Goal: Task Accomplishment & Management: Use online tool/utility

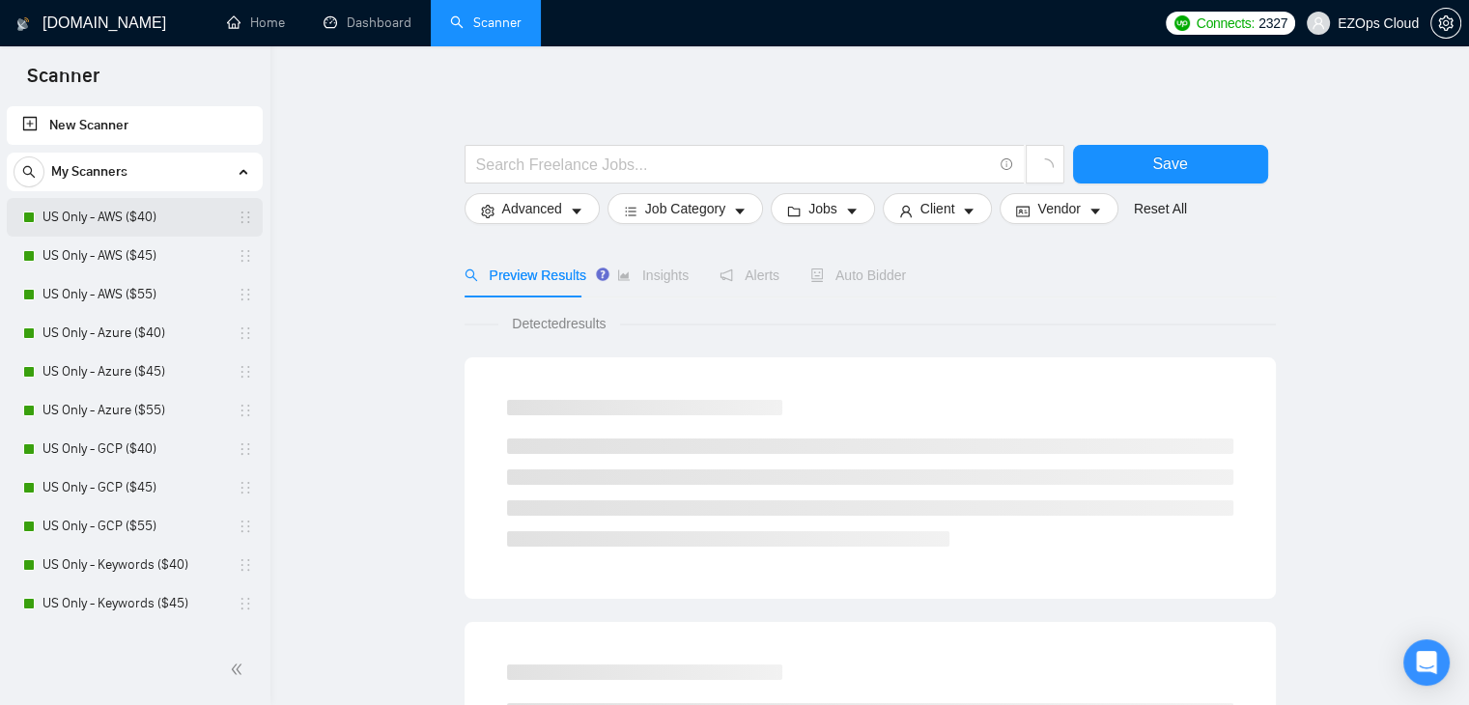
click at [138, 226] on link "US Only - AWS ($40)" at bounding box center [133, 217] width 183 height 39
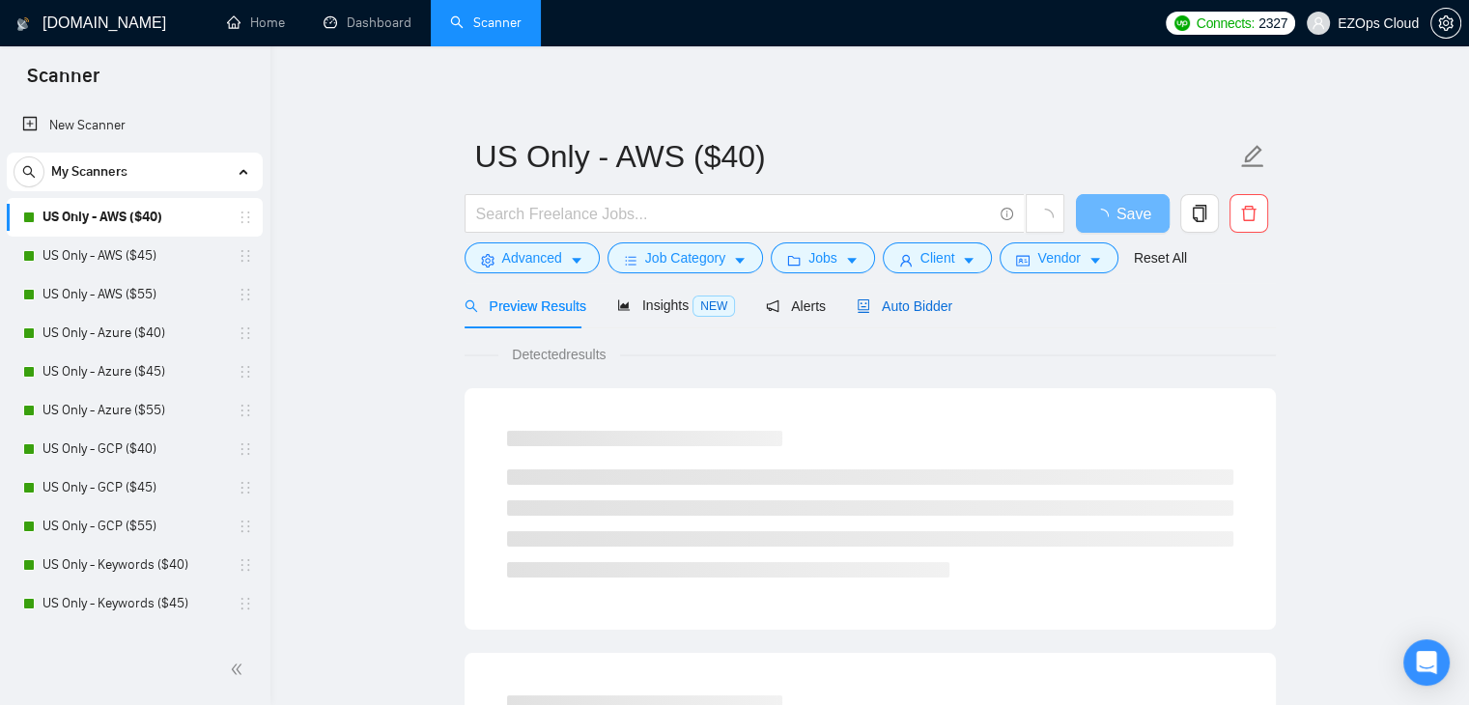
click at [924, 309] on span "Auto Bidder" at bounding box center [904, 305] width 96 height 15
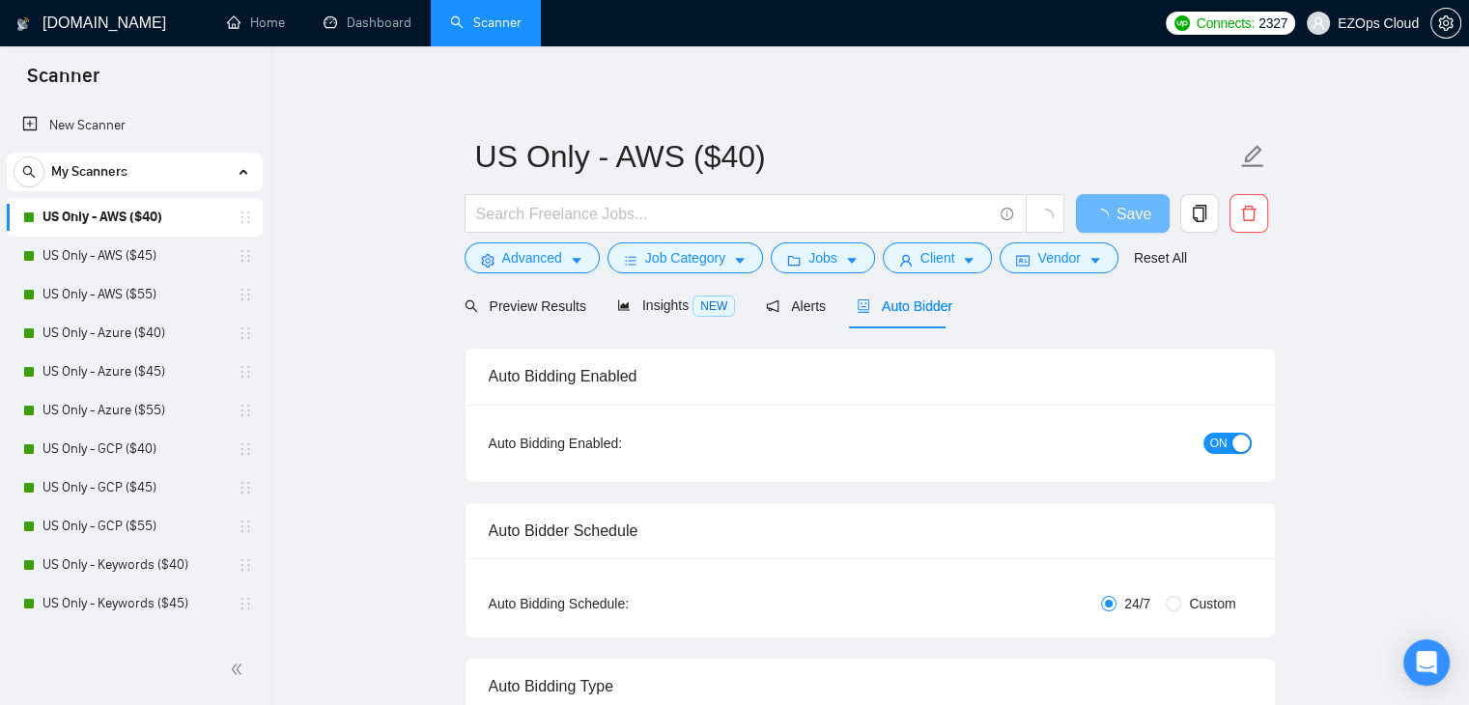
checkbox input "true"
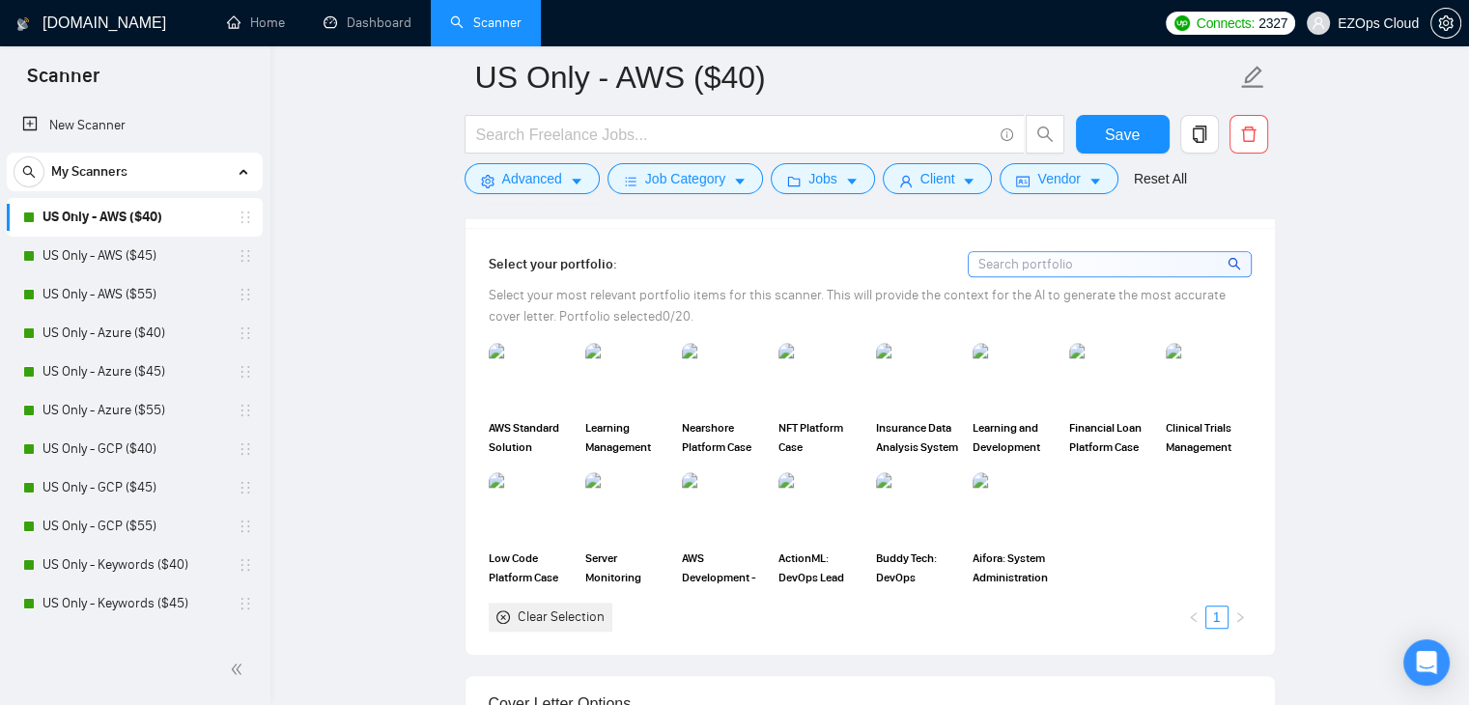
scroll to position [1738, 0]
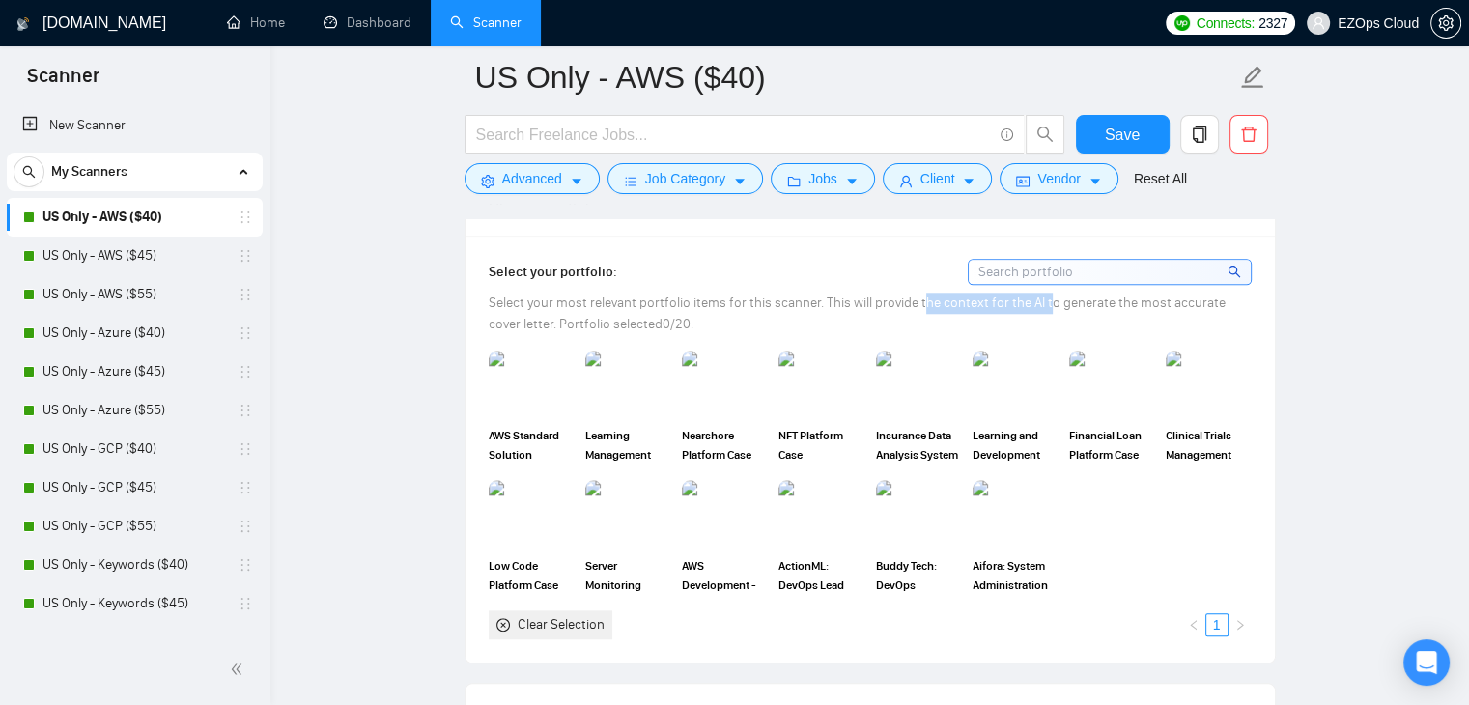
drag, startPoint x: 920, startPoint y: 302, endPoint x: 1046, endPoint y: 304, distance: 125.5
click at [1046, 304] on span "Select your most relevant portfolio items for this scanner. This will provide t…" at bounding box center [857, 313] width 737 height 38
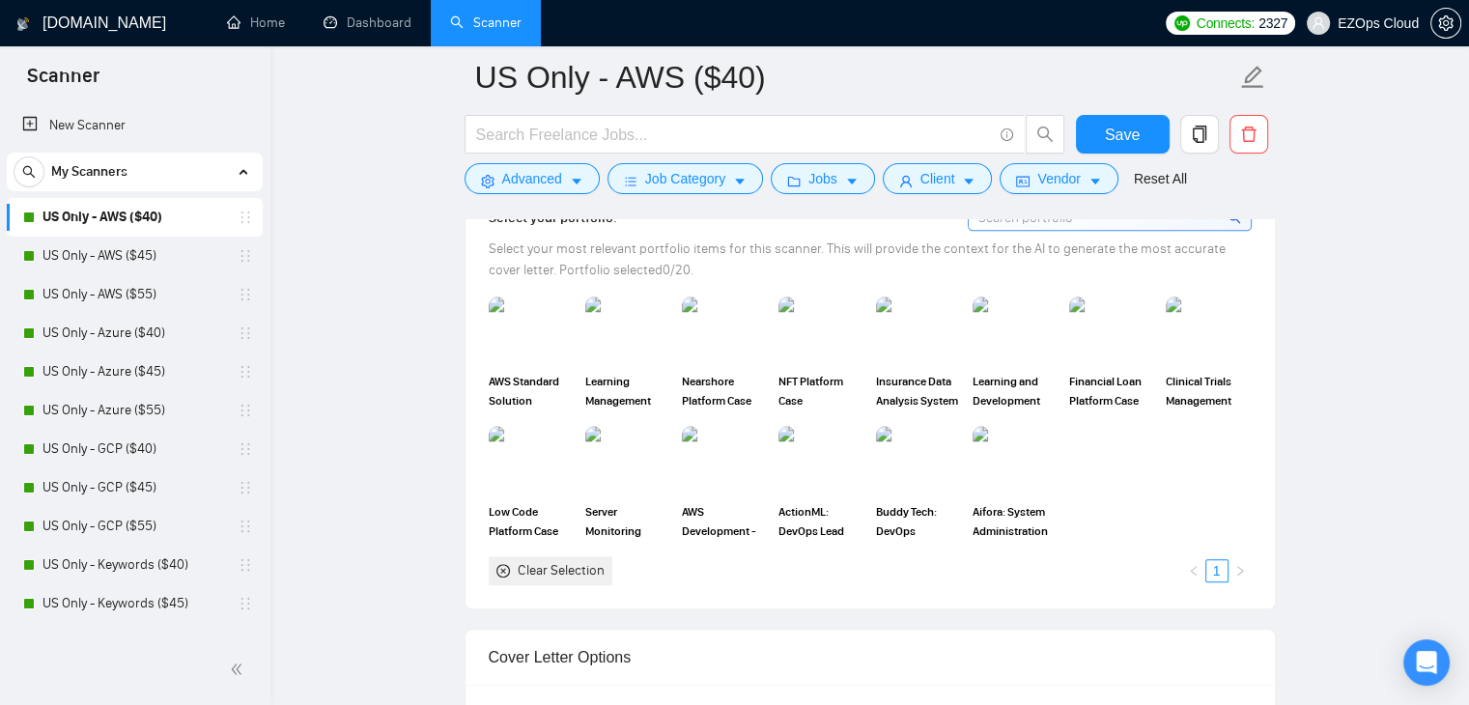
scroll to position [1777, 0]
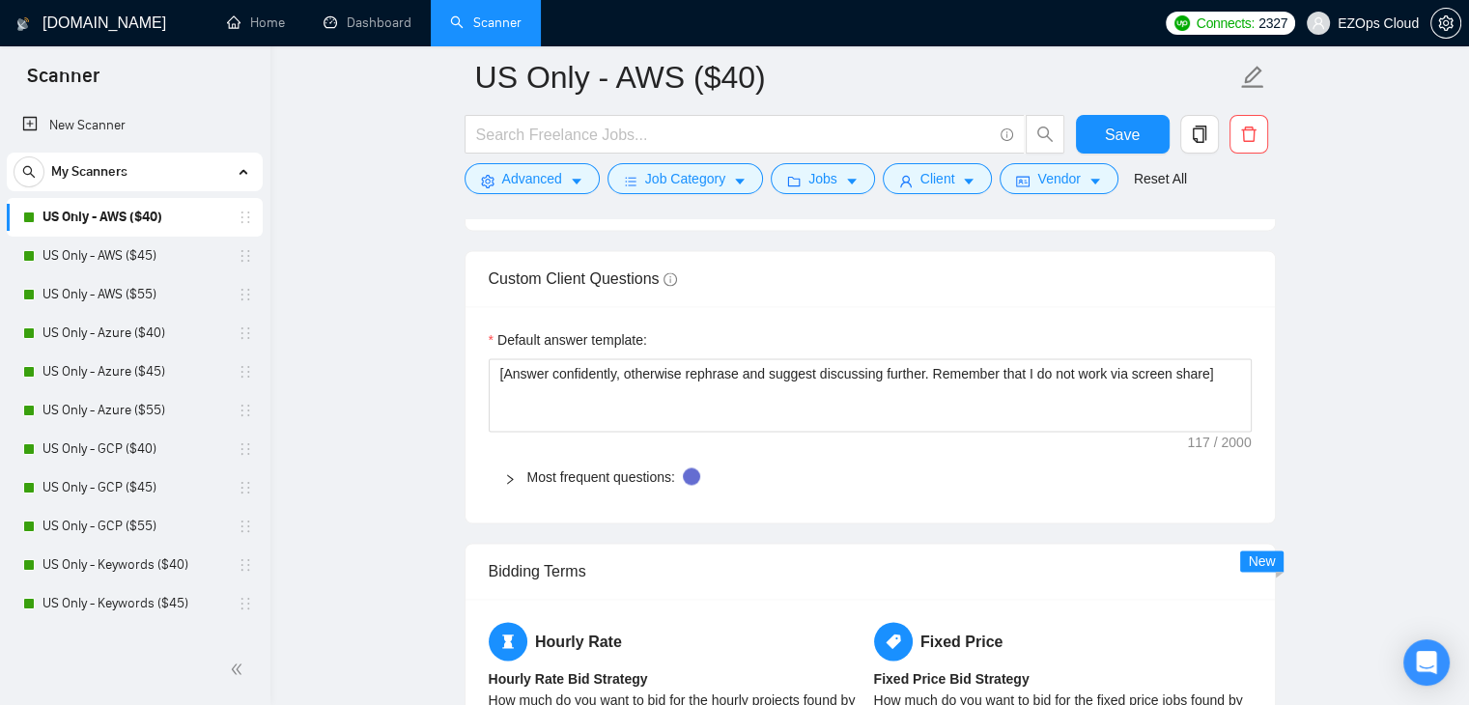
scroll to position [2801, 0]
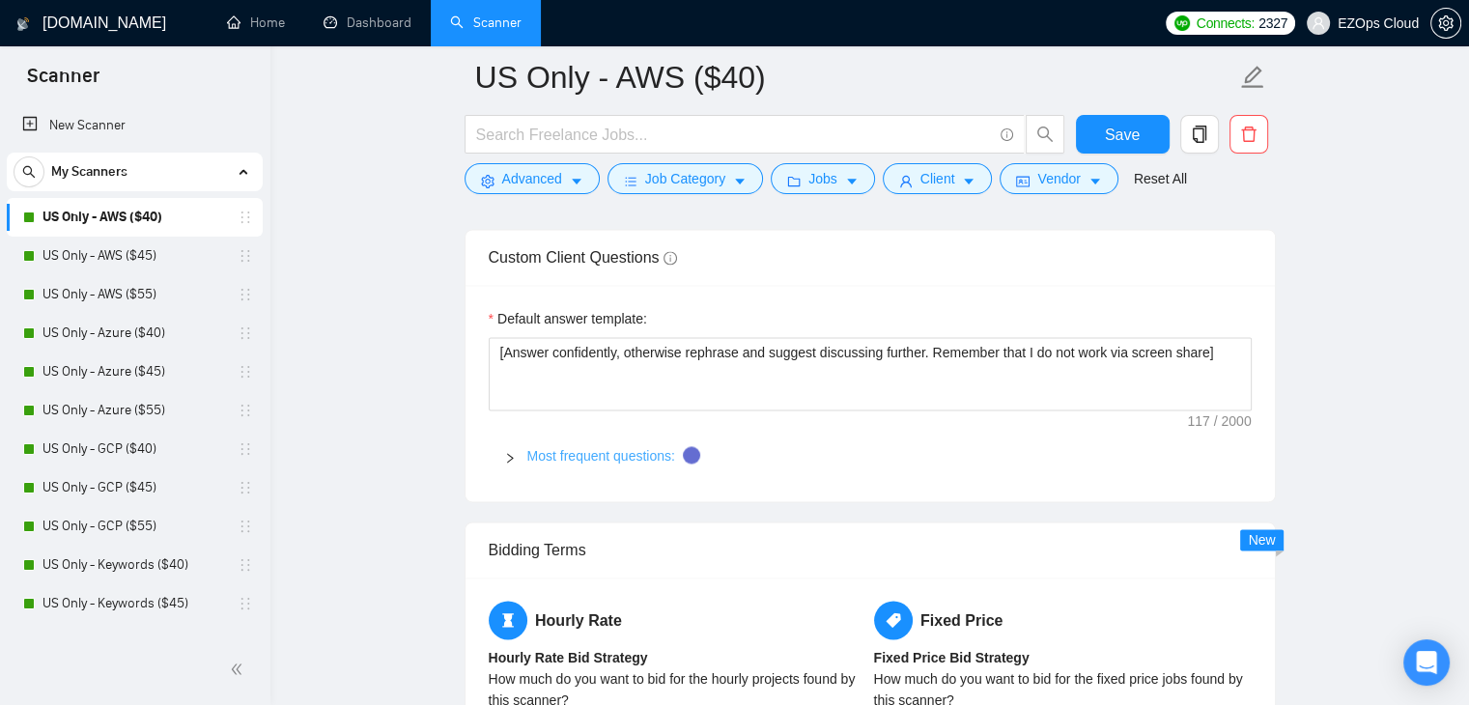
click at [575, 457] on link "Most frequent questions:" at bounding box center [601, 455] width 148 height 15
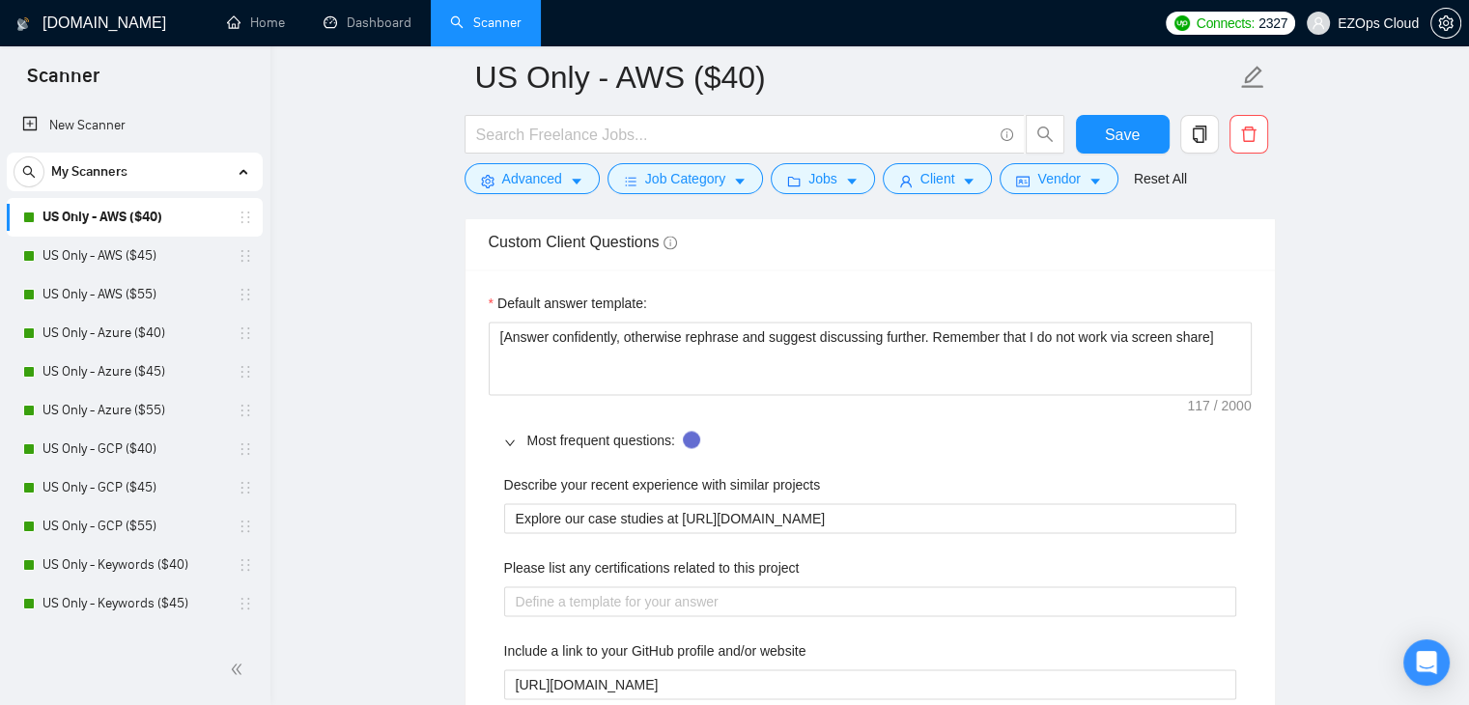
scroll to position [2799, 0]
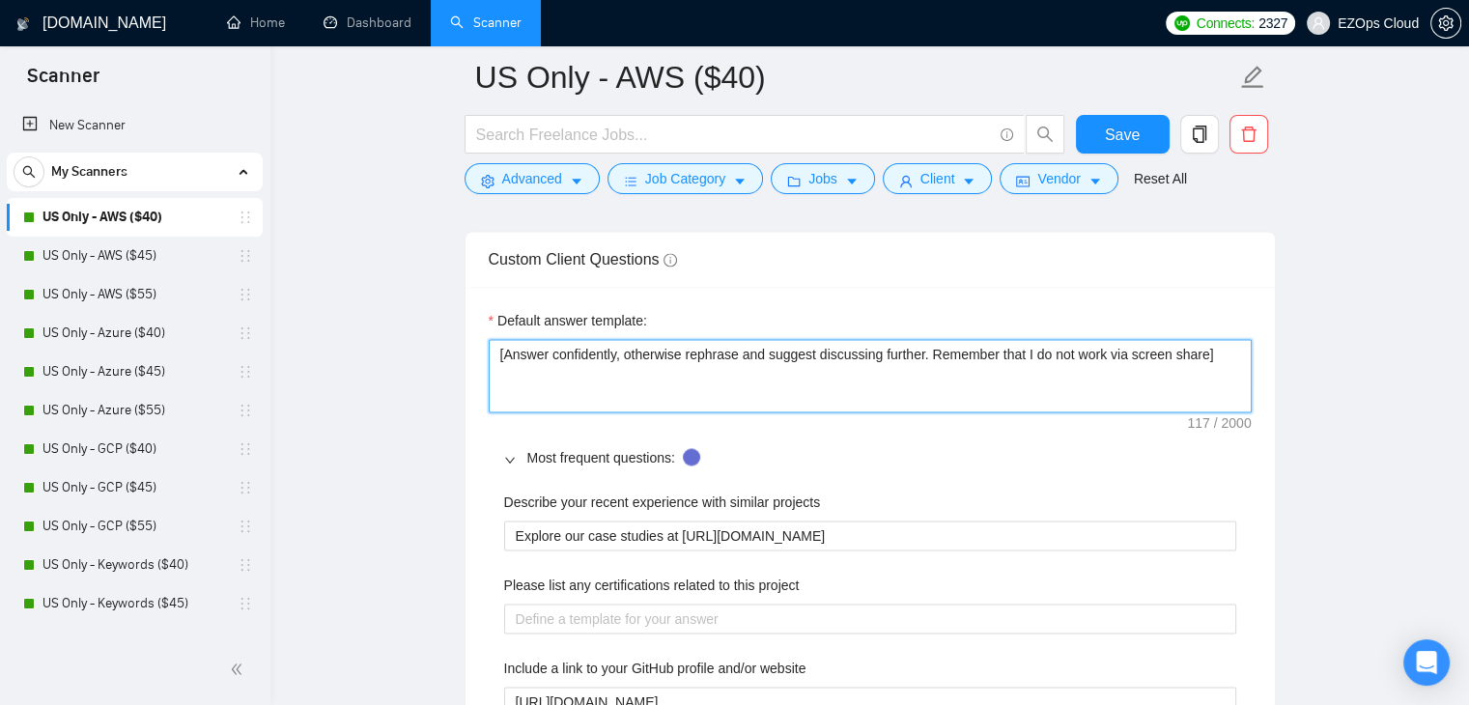
click at [1238, 355] on textarea "[Answer confidently, otherwise rephrase and suggest discussing further. Remembe…" at bounding box center [870, 375] width 763 height 73
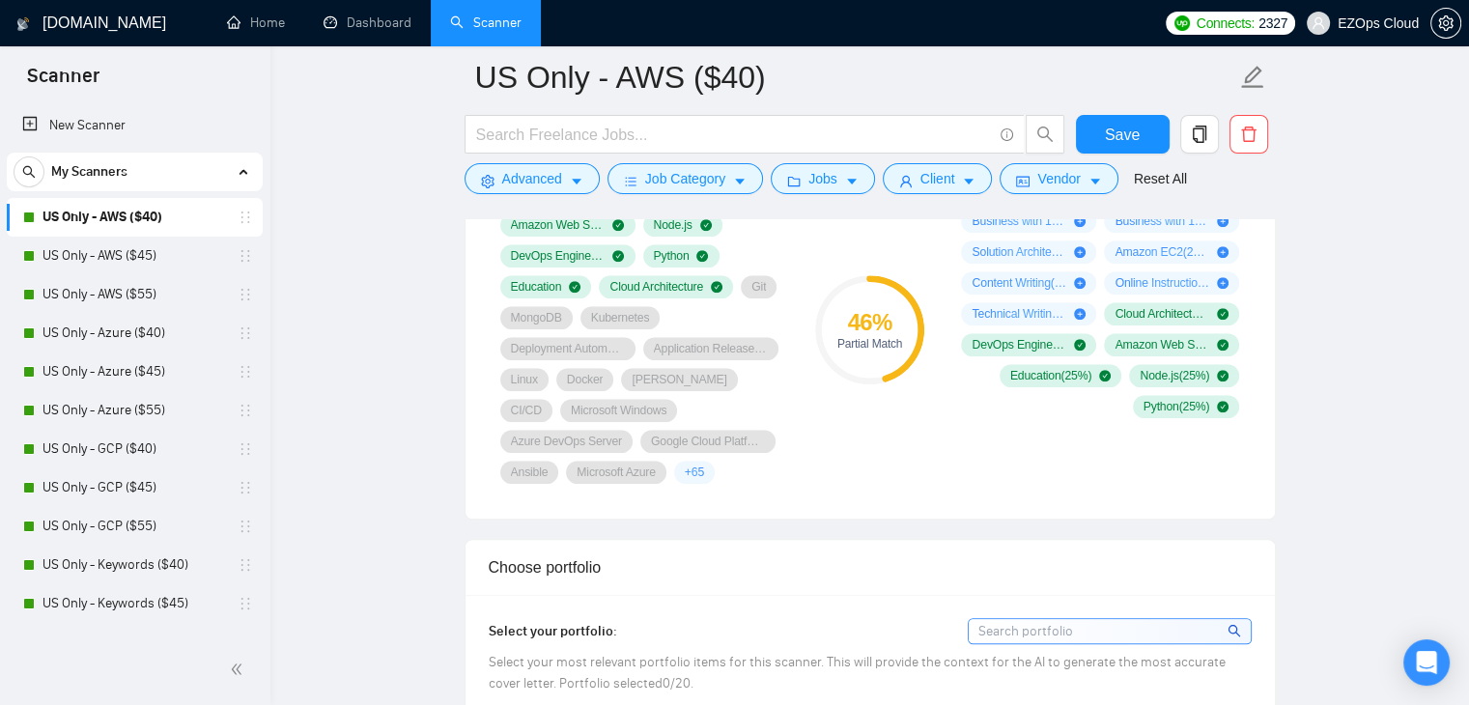
scroll to position [1396, 0]
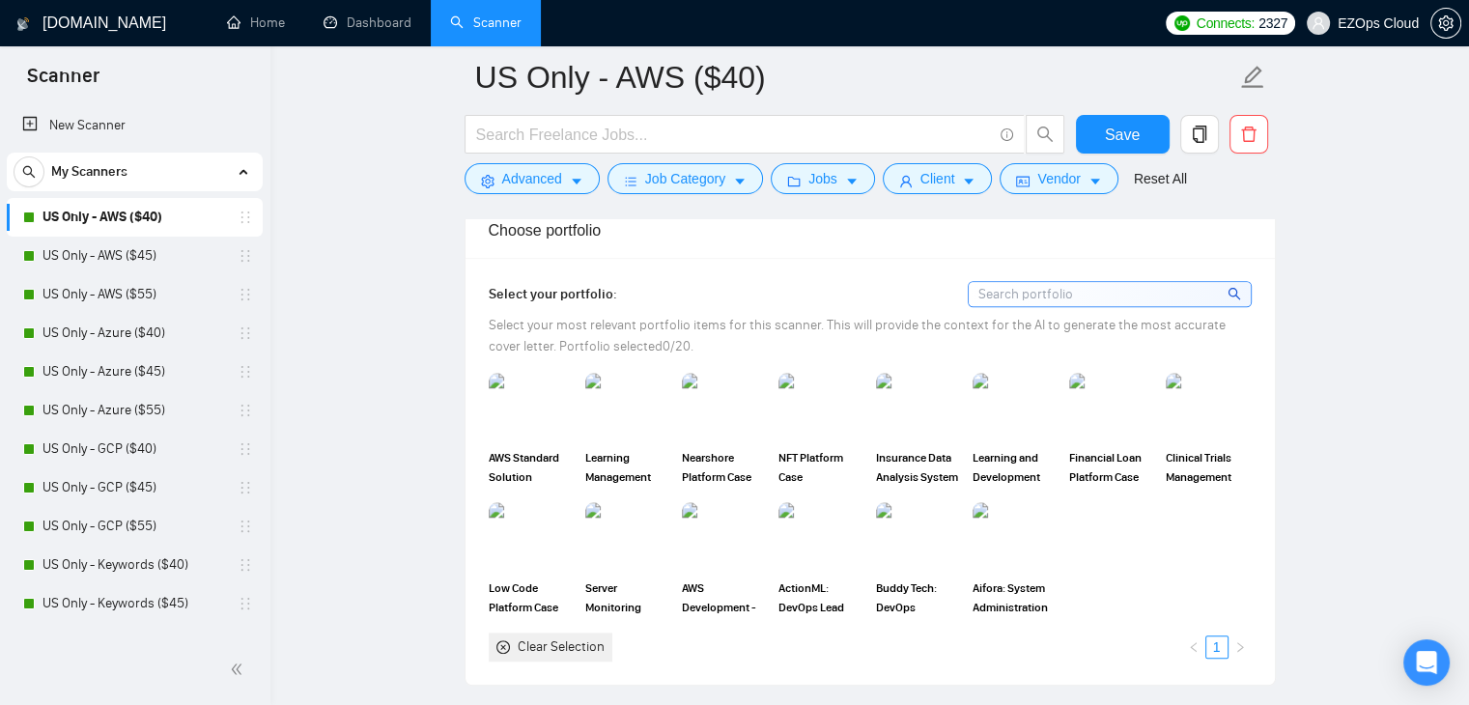
scroll to position [1724, 0]
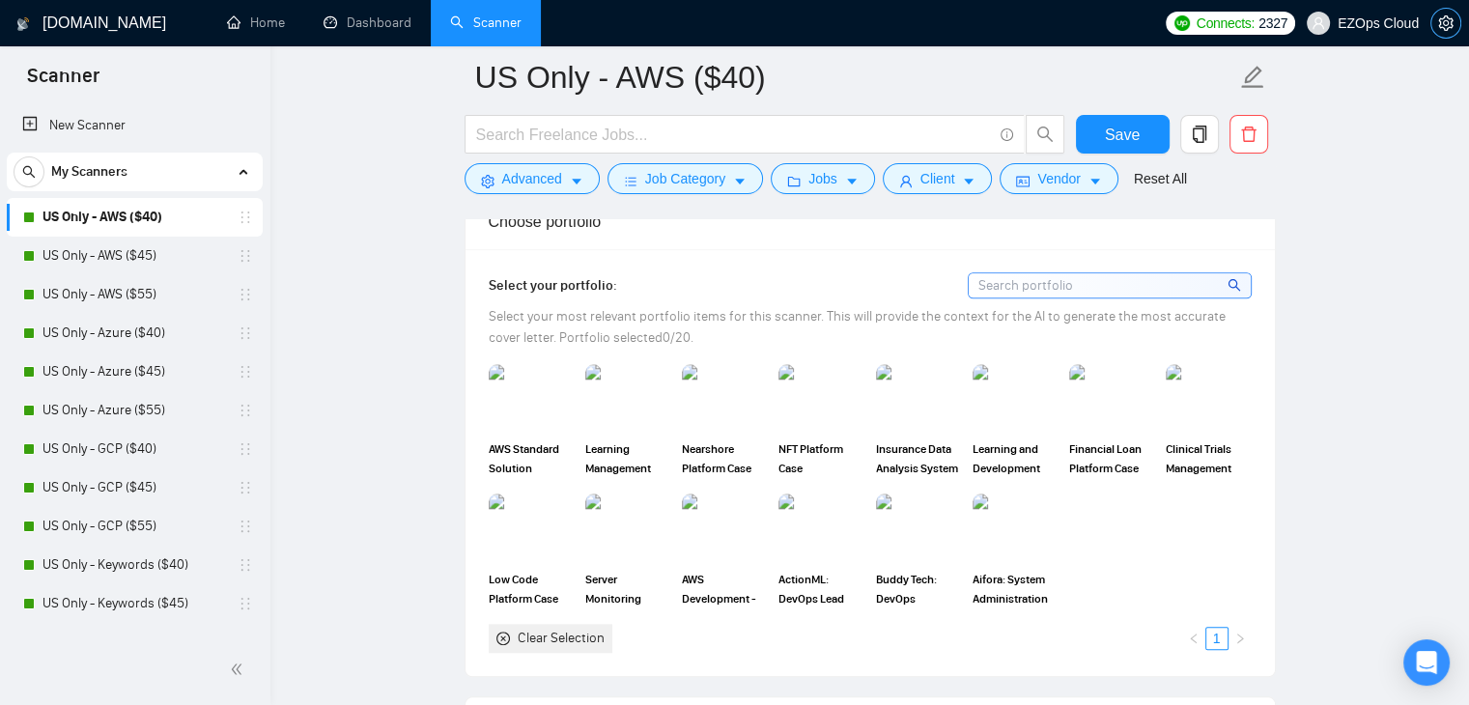
click at [1454, 14] on button "button" at bounding box center [1445, 23] width 31 height 31
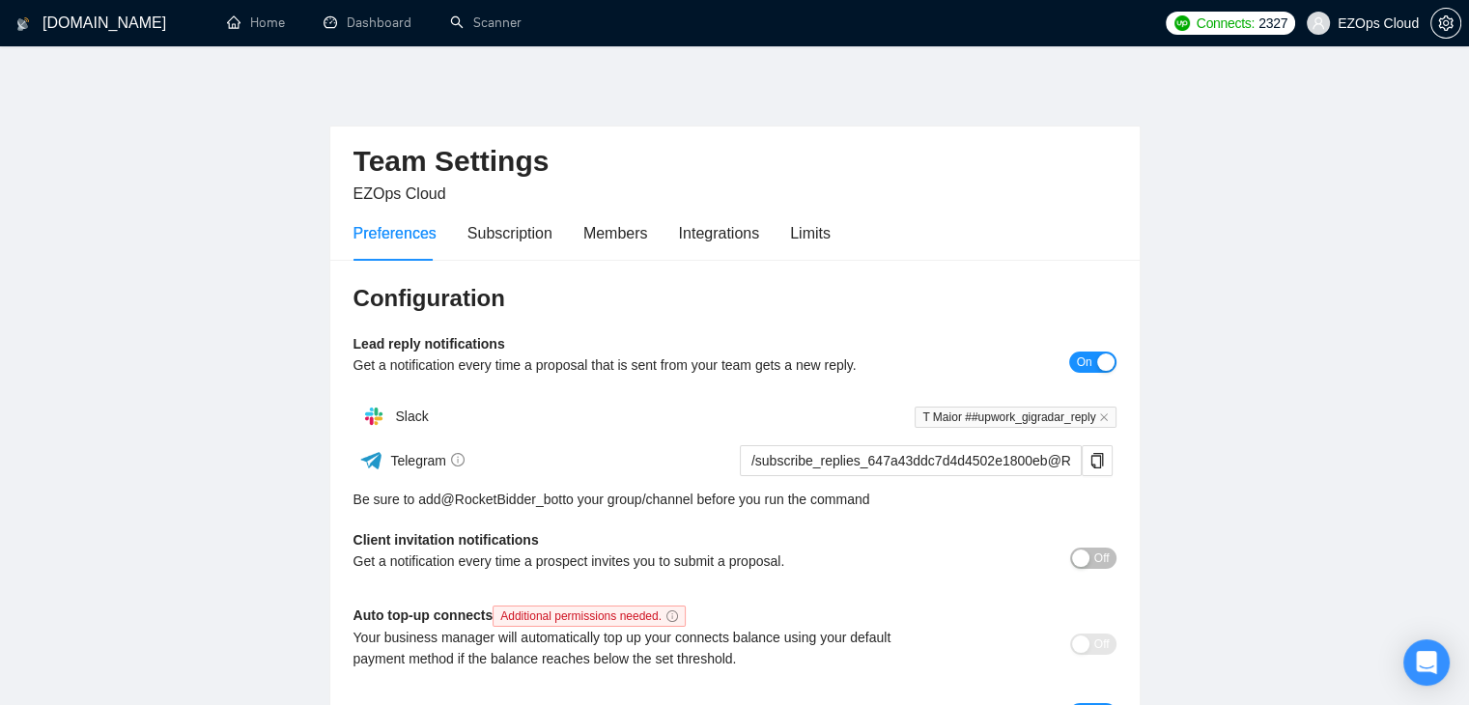
click at [97, 36] on h1 "[DOMAIN_NAME]" at bounding box center [104, 23] width 124 height 46
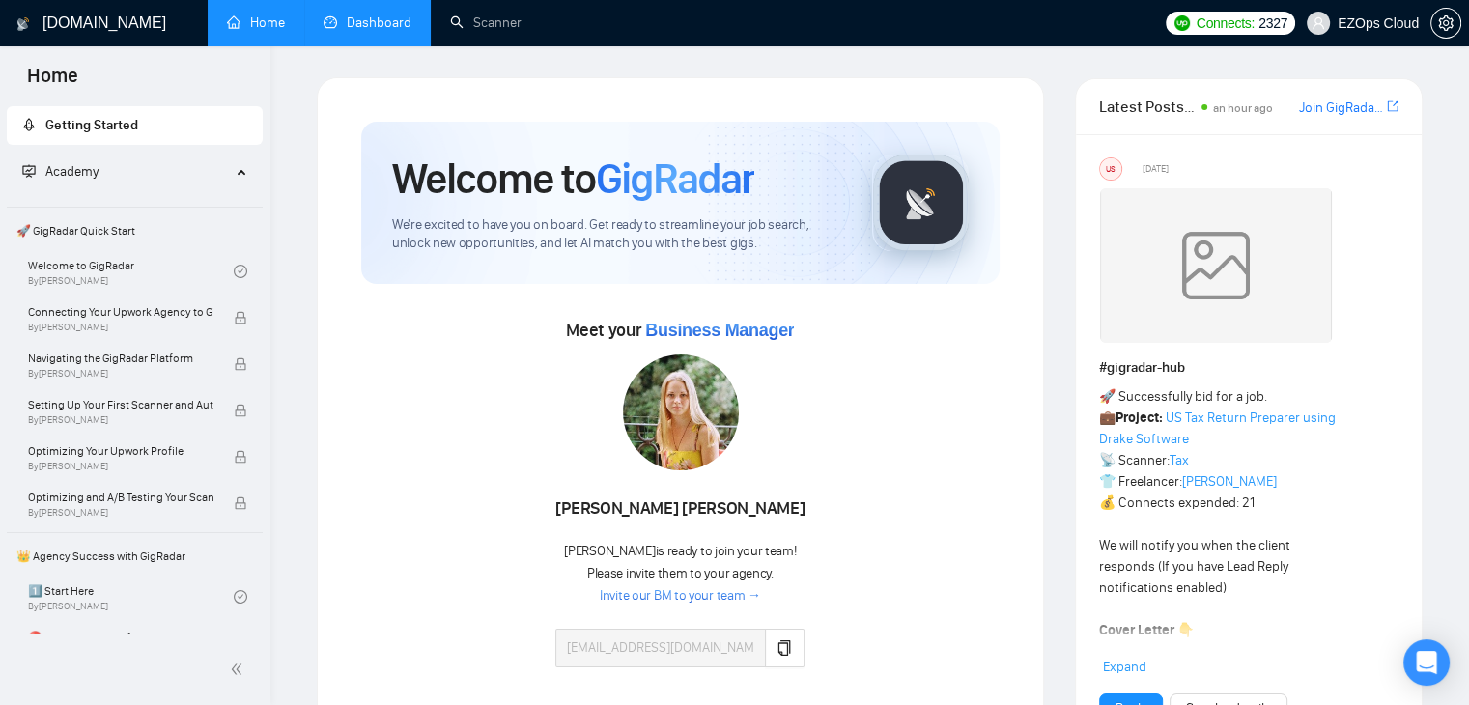
click at [349, 16] on link "Dashboard" at bounding box center [367, 22] width 88 height 16
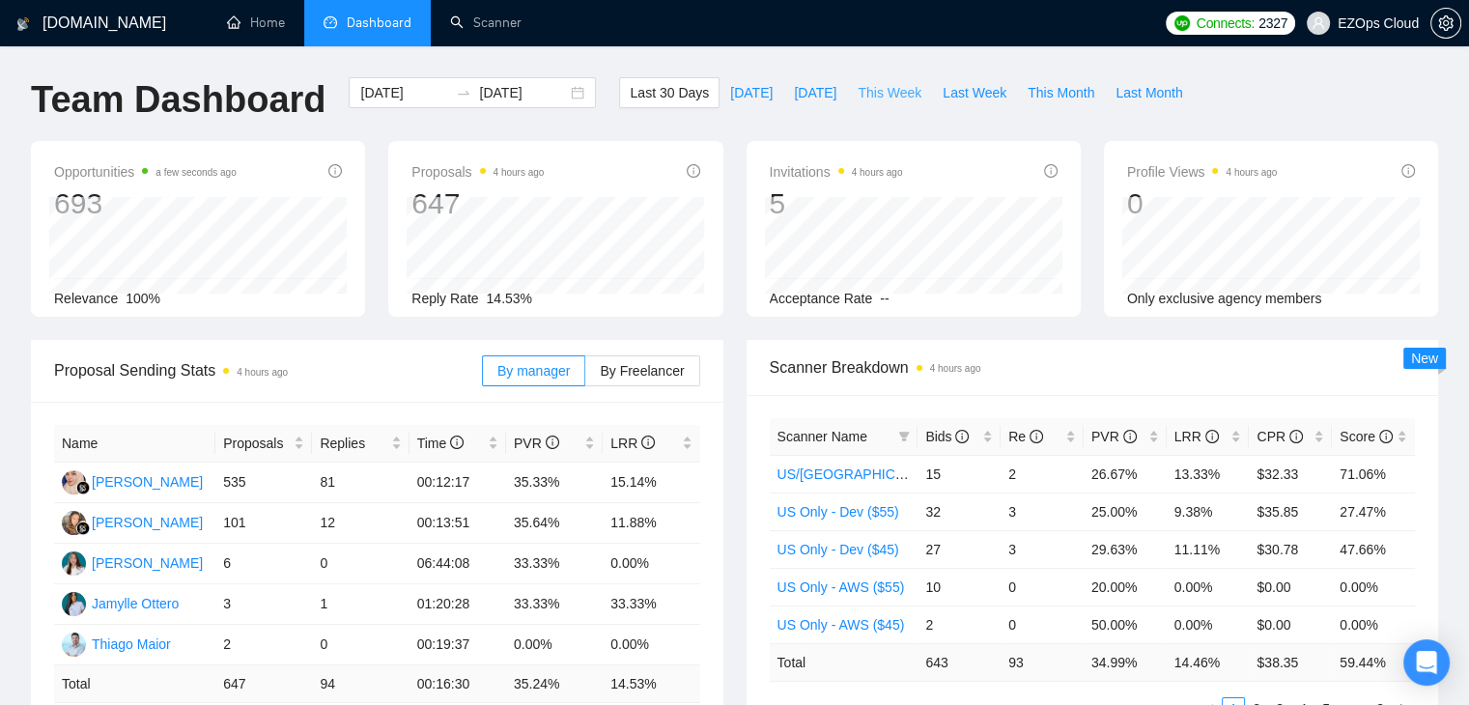
click at [857, 88] on span "This Week" at bounding box center [889, 92] width 64 height 21
type input "[DATE]"
